Goal: Task Accomplishment & Management: Manage account settings

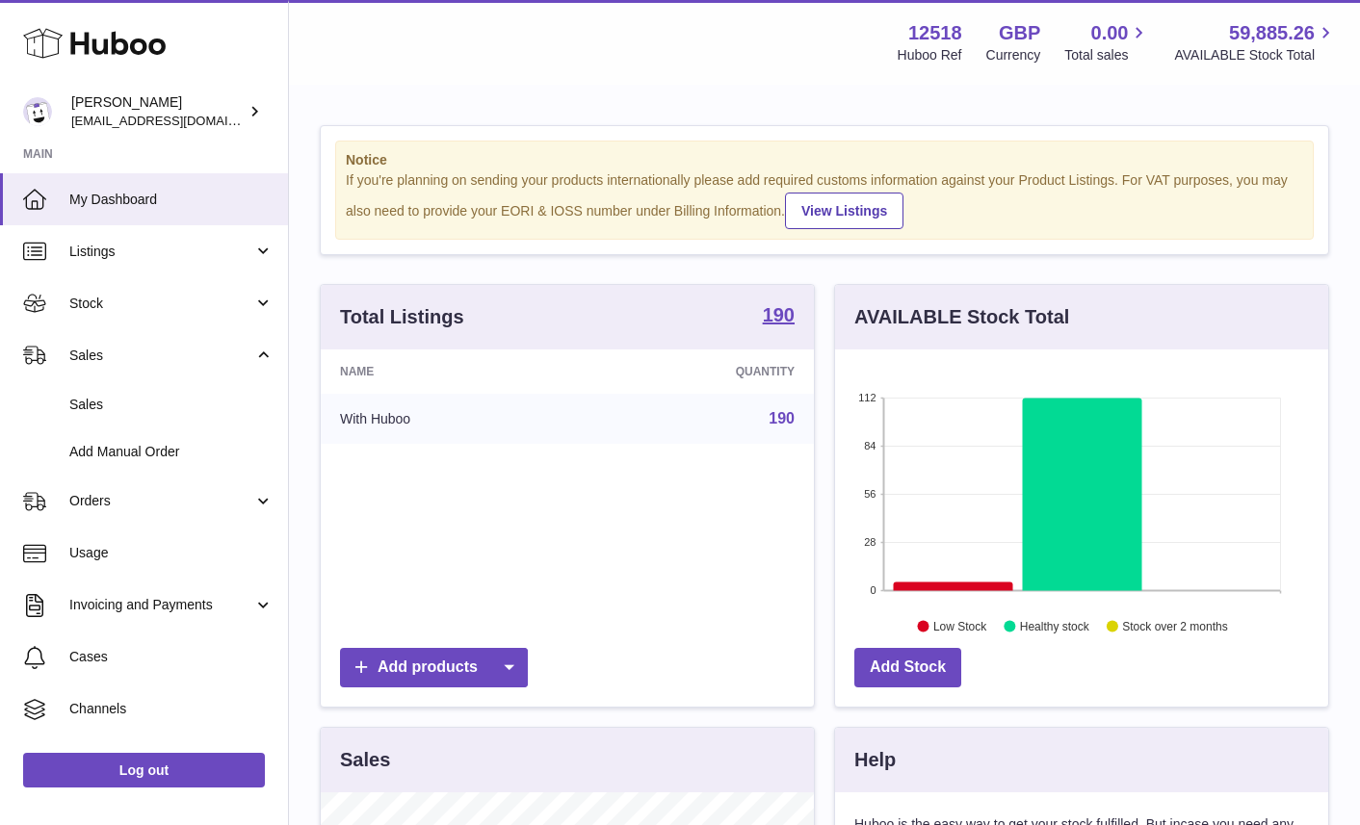
scroll to position [300, 493]
click at [98, 405] on span "Sales" at bounding box center [171, 405] width 204 height 18
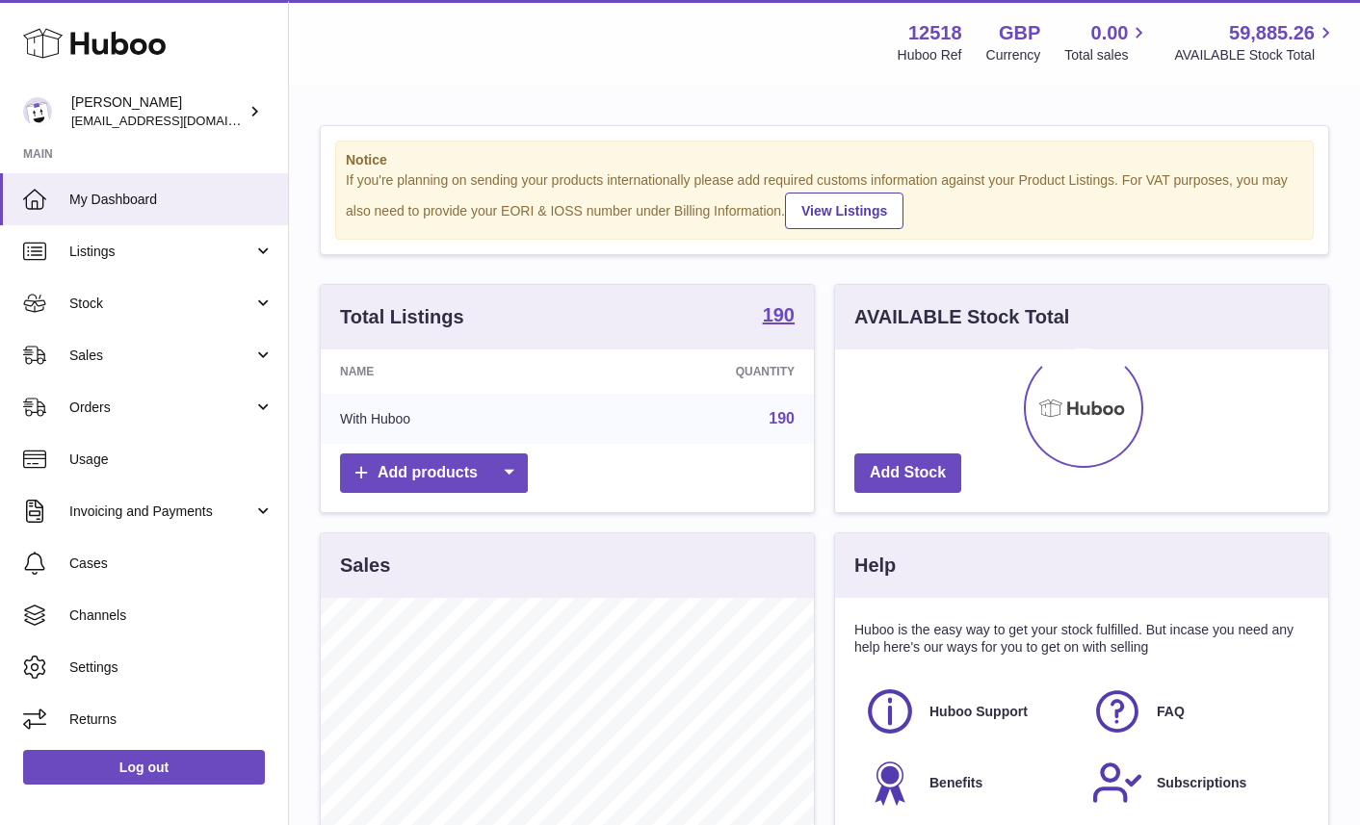
scroll to position [300, 493]
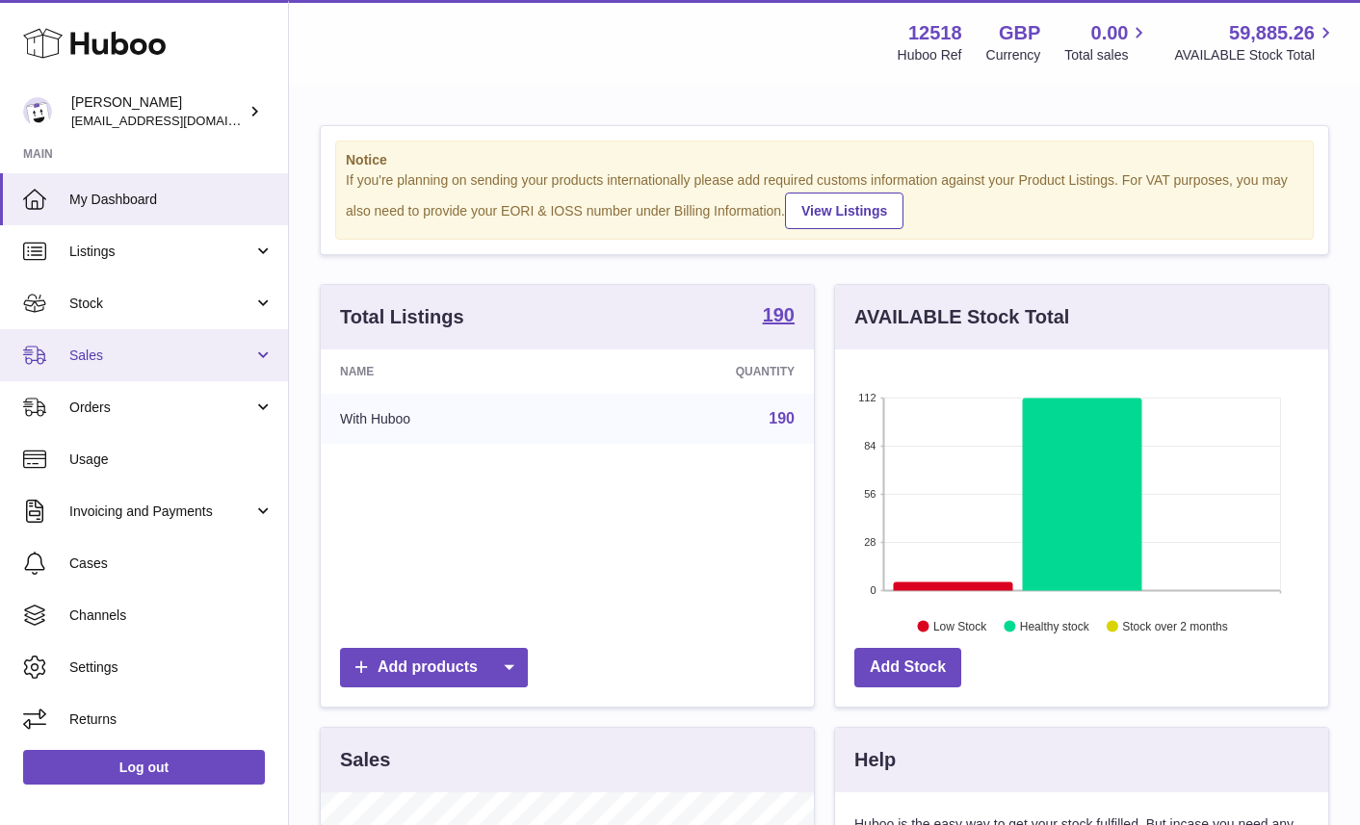
click at [143, 341] on link "Sales" at bounding box center [144, 355] width 288 height 52
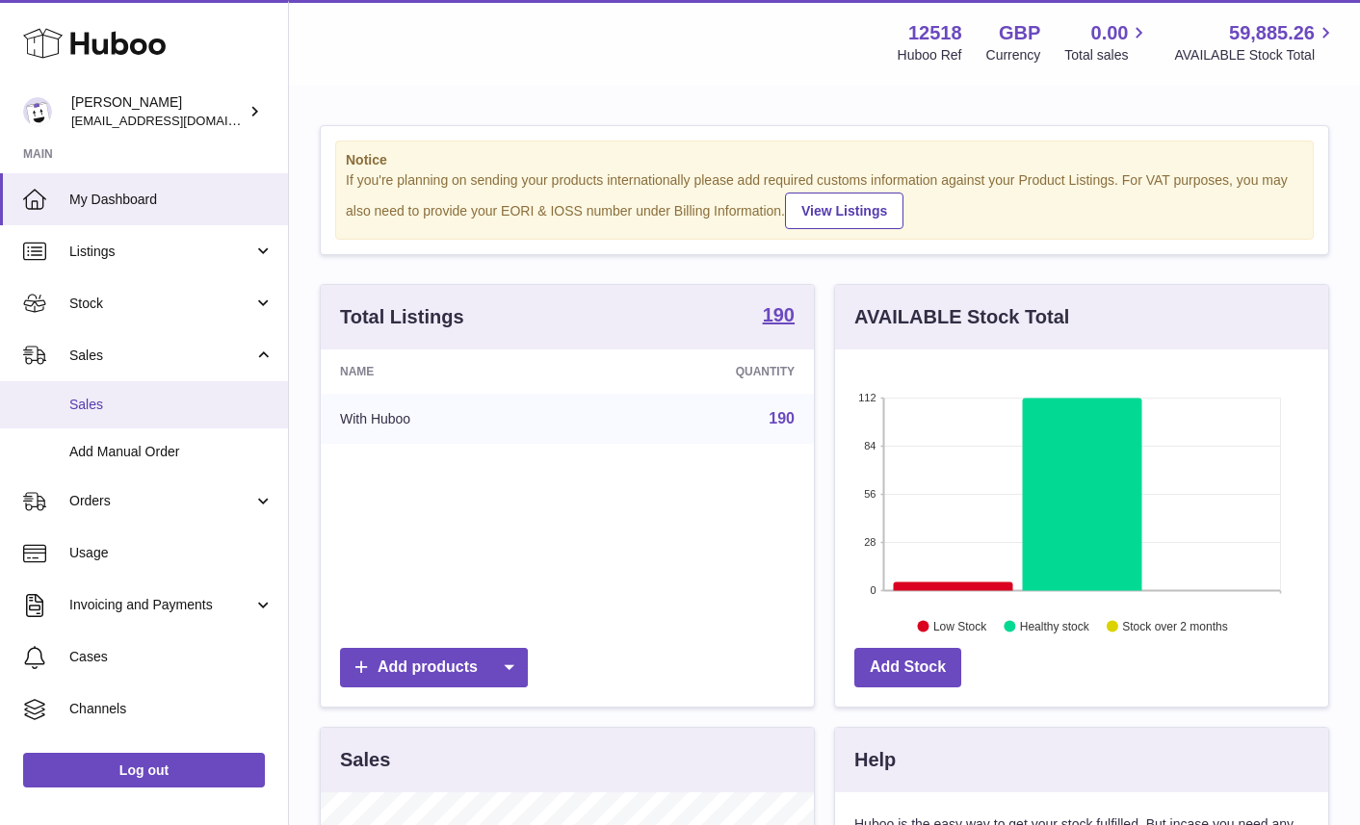
click at [85, 392] on link "Sales" at bounding box center [144, 404] width 288 height 47
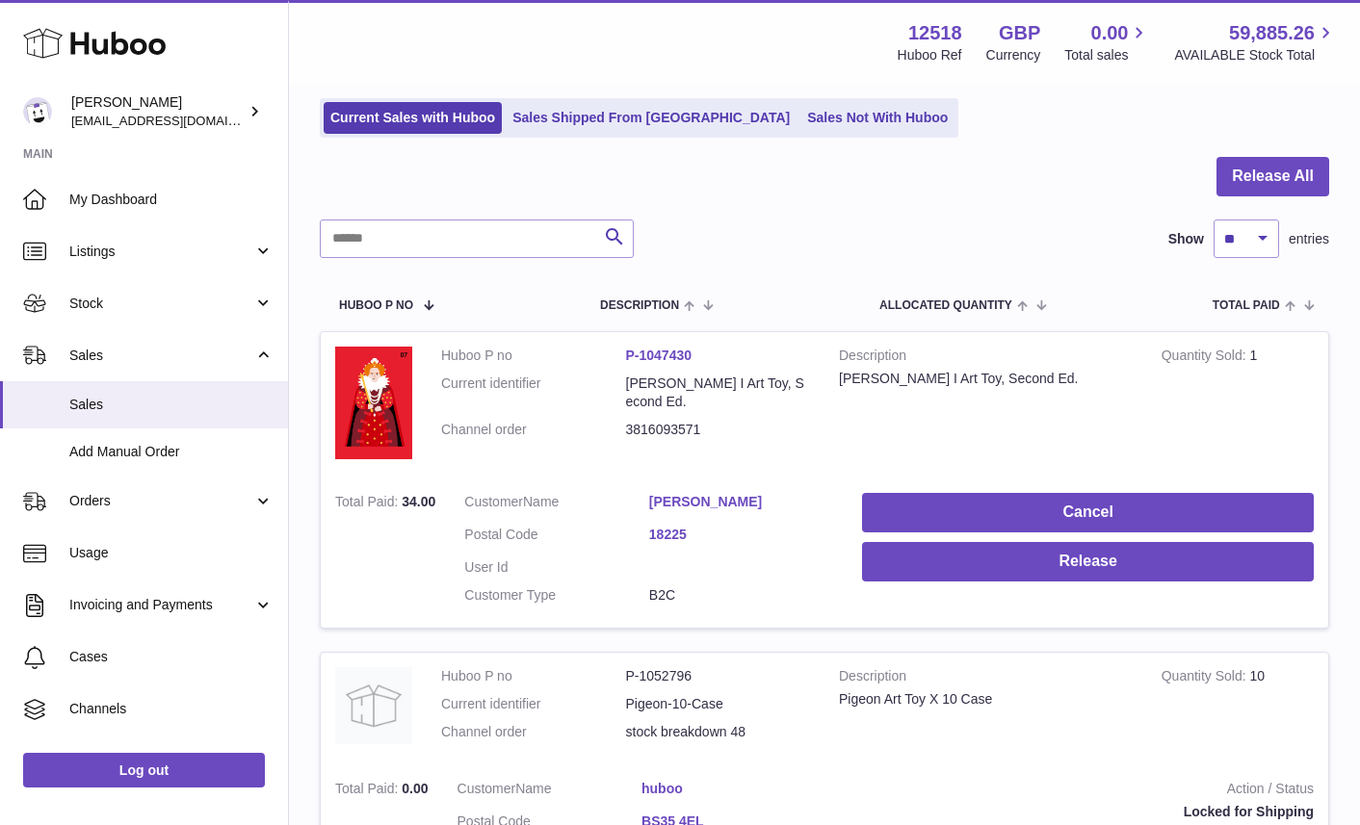
scroll to position [124, 0]
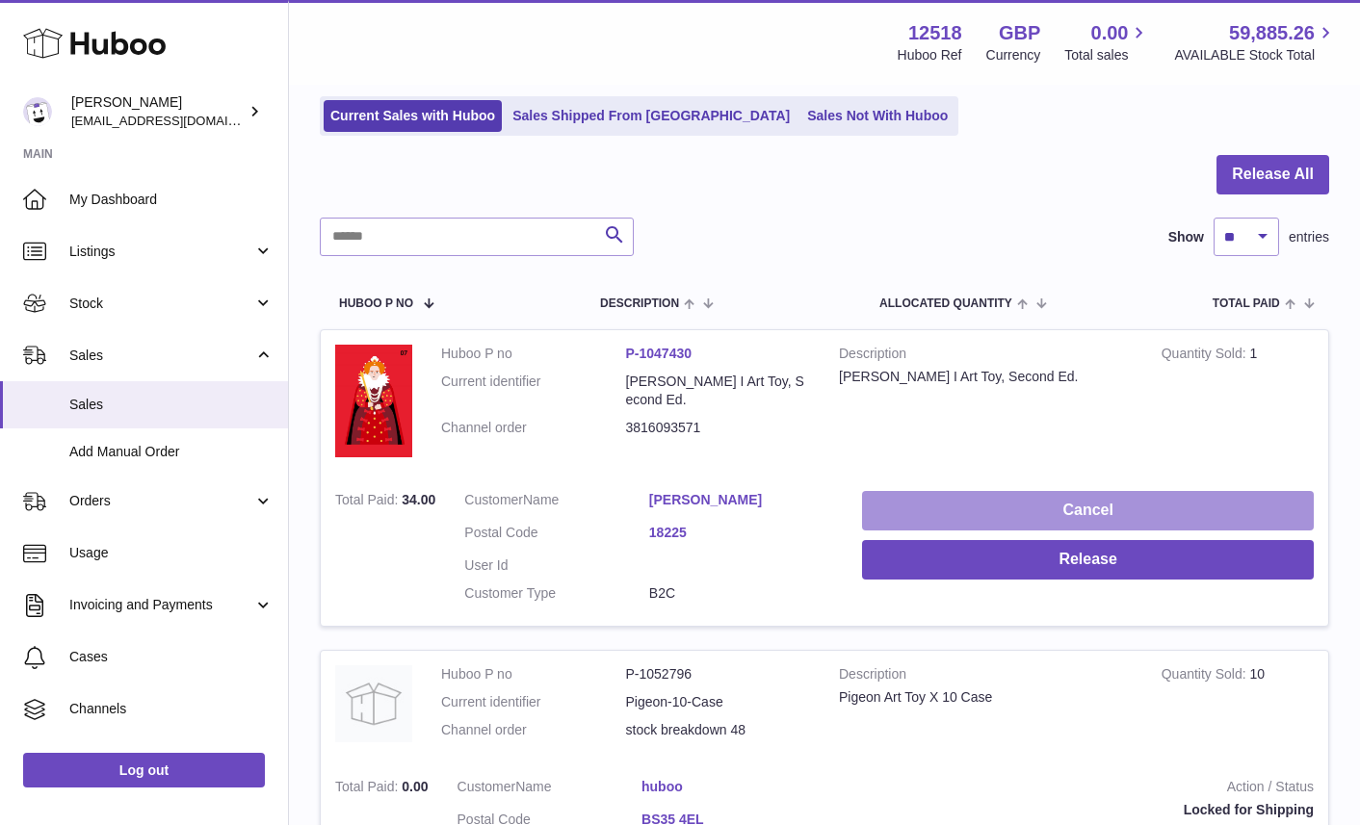
click at [986, 510] on button "Cancel" at bounding box center [1088, 510] width 452 height 39
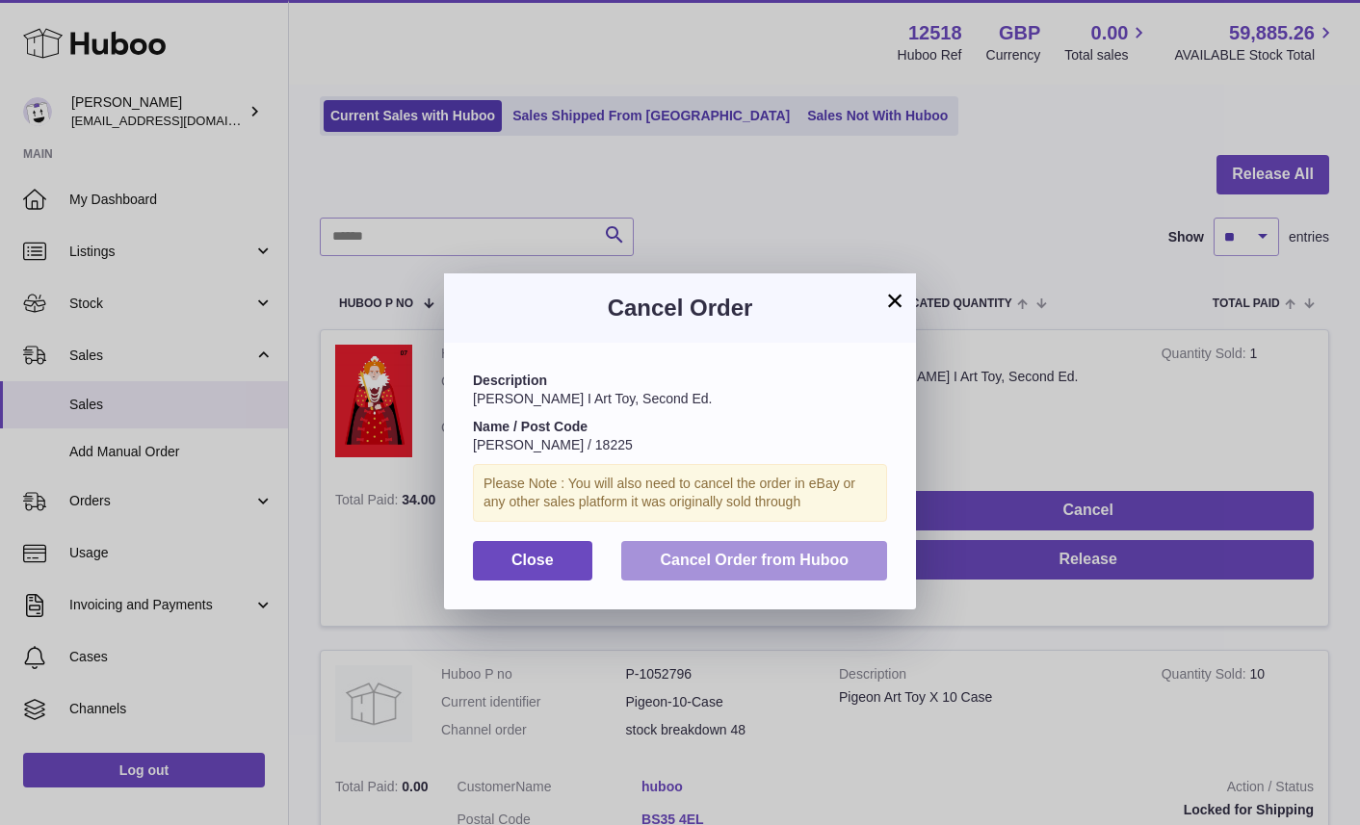
click at [764, 570] on button "Cancel Order from Huboo" at bounding box center [754, 560] width 266 height 39
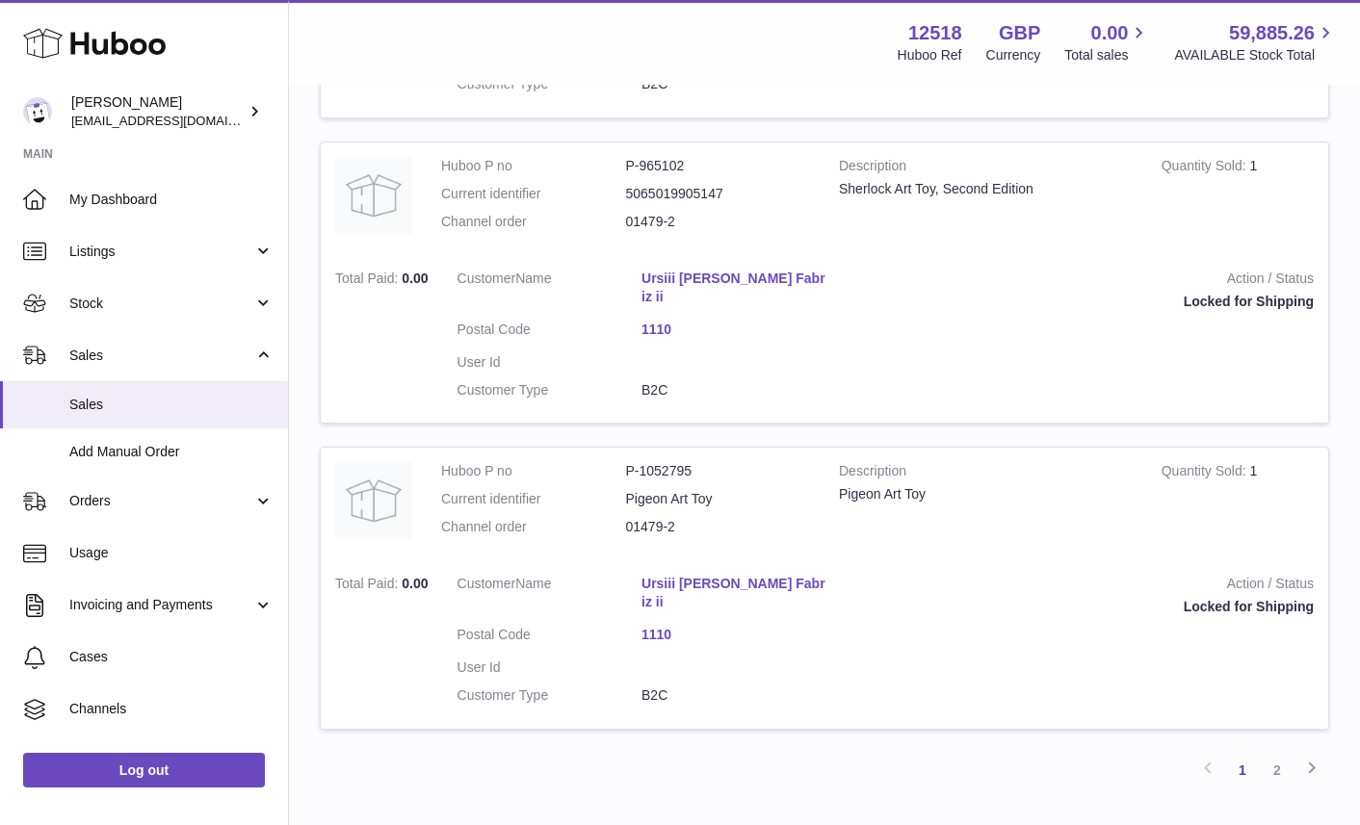
scroll to position [2738, 0]
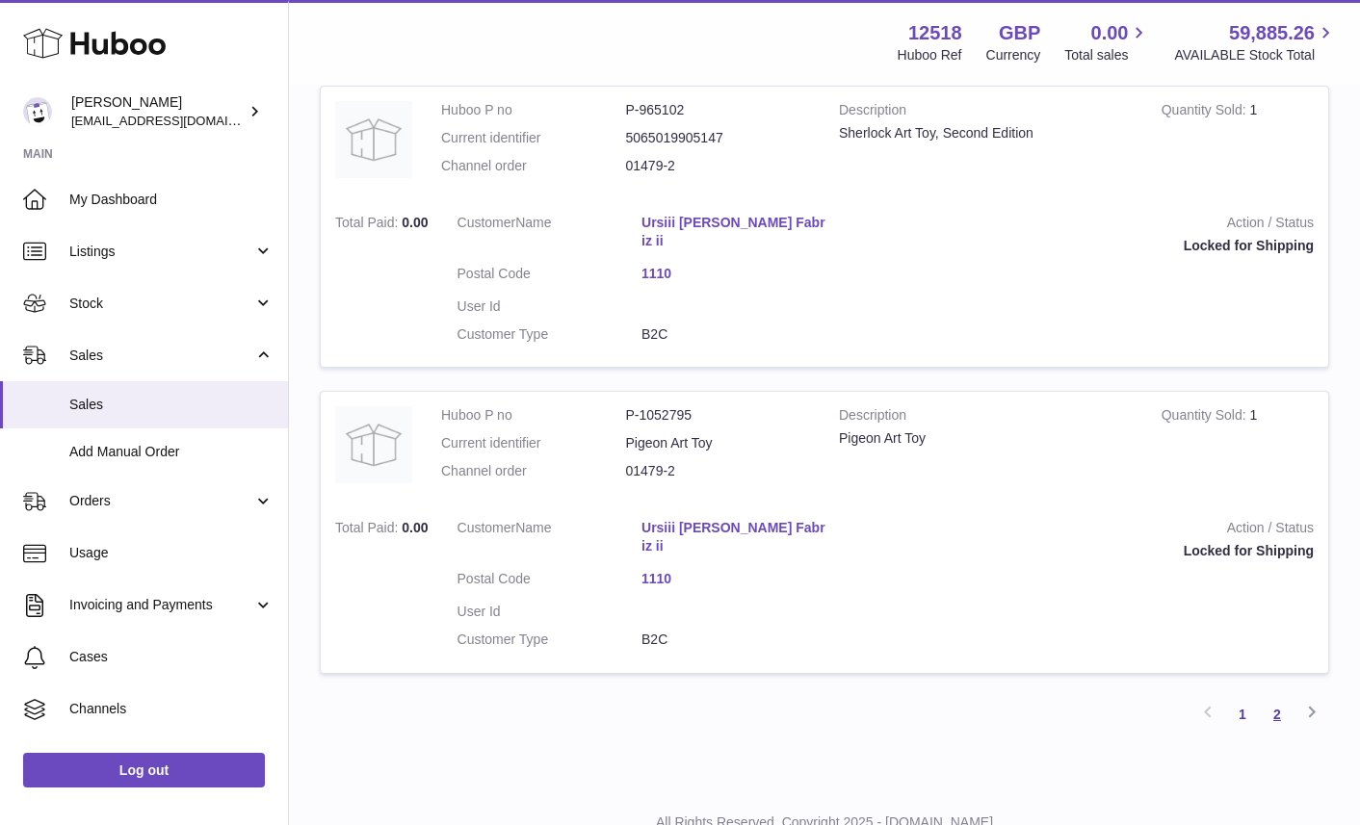
click at [1280, 697] on link "2" at bounding box center [1277, 714] width 35 height 35
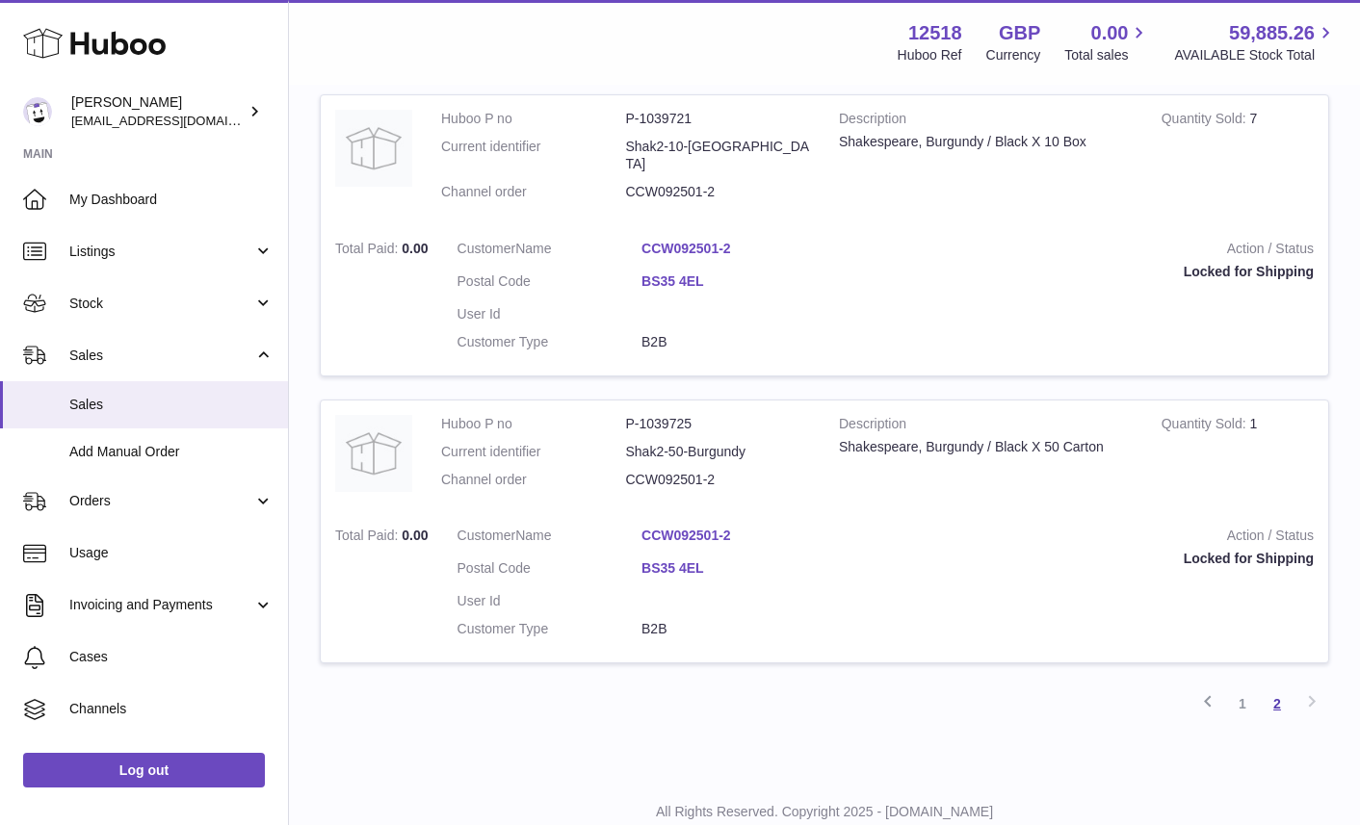
scroll to position [1916, 0]
